Goal: Find specific fact: Find specific fact

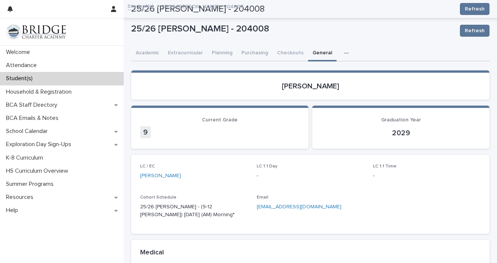
scroll to position [244, 0]
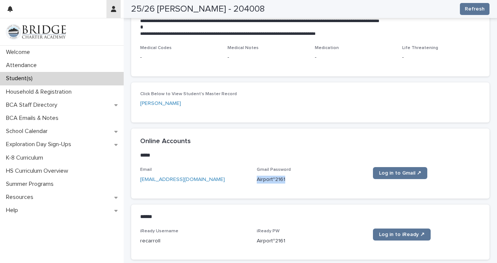
click at [113, 9] on icon "button" at bounding box center [113, 9] width 5 height 6
click at [83, 31] on p "Log Out" at bounding box center [91, 32] width 47 height 13
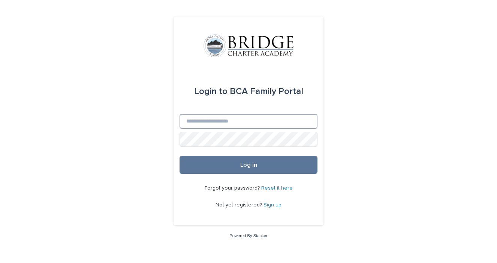
type input "**********"
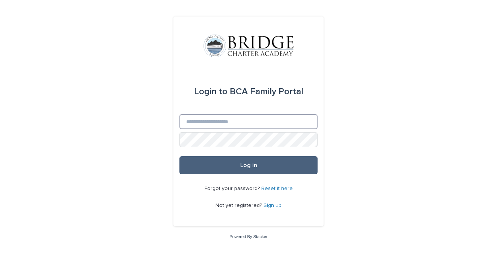
type input "**********"
click at [239, 168] on button "Log in" at bounding box center [248, 165] width 138 height 18
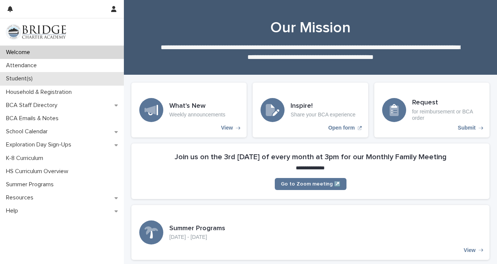
click at [45, 81] on div "Student(s)" at bounding box center [62, 78] width 124 height 13
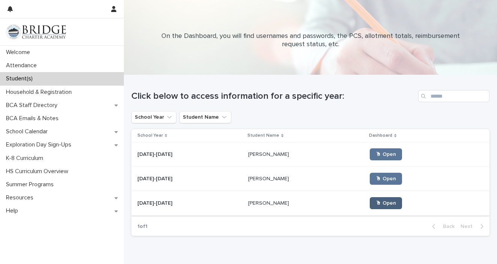
click at [376, 201] on span "🖱 Open" at bounding box center [386, 202] width 20 height 5
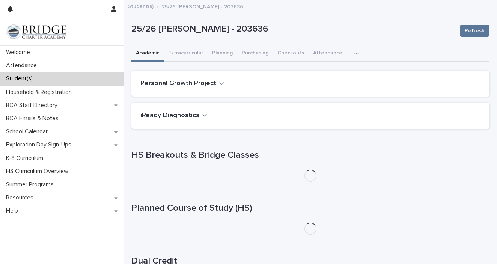
click at [354, 54] on icon "button" at bounding box center [356, 53] width 5 height 5
click at [334, 71] on button "General" at bounding box center [333, 72] width 50 height 11
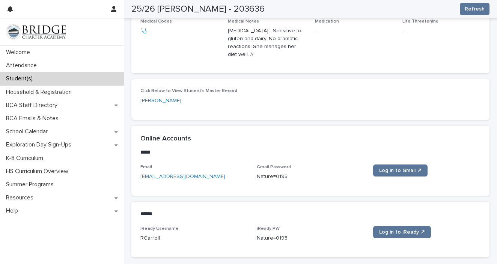
scroll to position [348, 0]
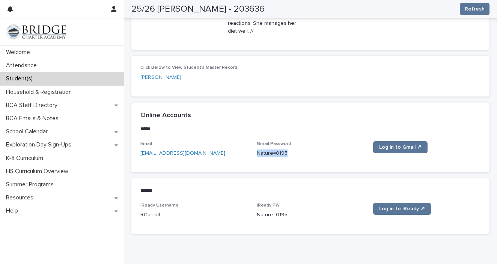
drag, startPoint x: 291, startPoint y: 146, endPoint x: 257, endPoint y: 146, distance: 33.8
click at [257, 149] on p "Nature=0195" at bounding box center [310, 153] width 107 height 8
copy p "Nature=0195"
